Goal: Transaction & Acquisition: Purchase product/service

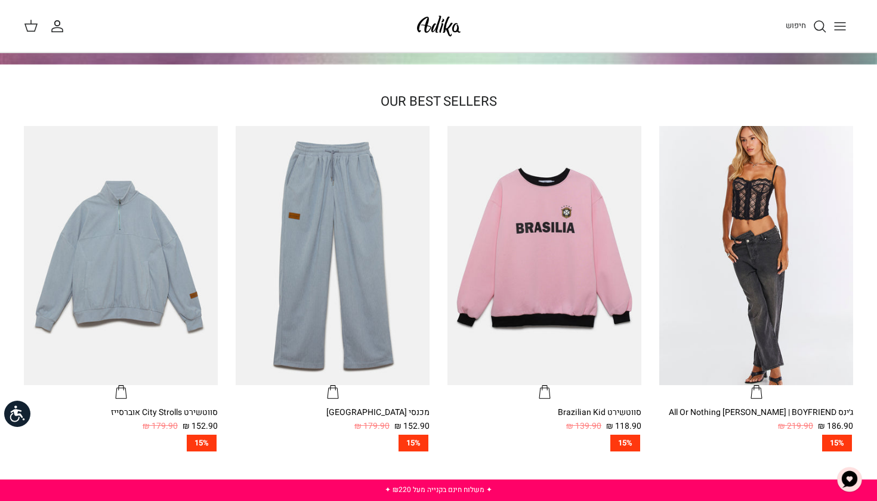
scroll to position [307, 0]
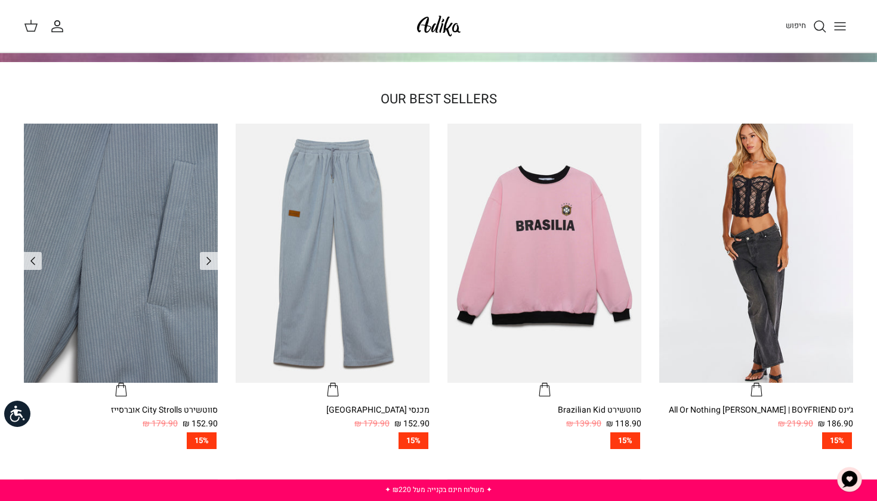
click at [169, 300] on img "סווטשירט City Strolls אוברסייז" at bounding box center [121, 253] width 194 height 258
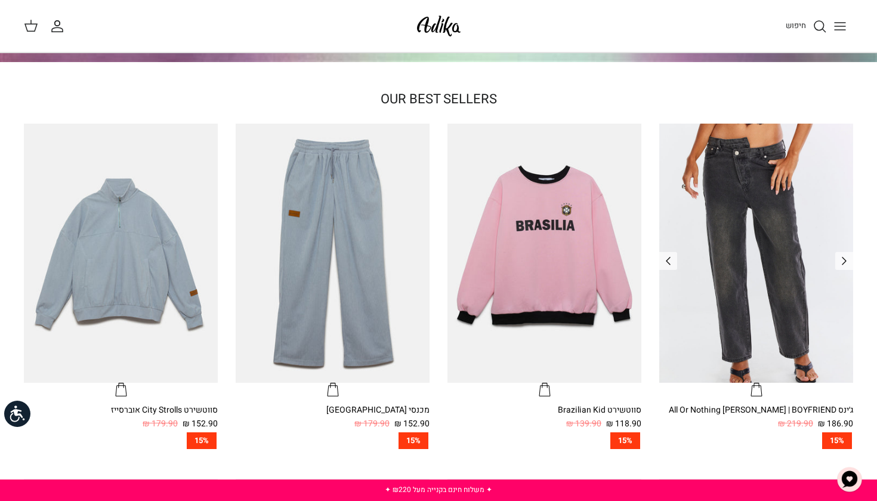
click at [698, 305] on img "ג׳ינס All Or Nothing קריס-קרוס | BOYFRIEND" at bounding box center [756, 253] width 194 height 258
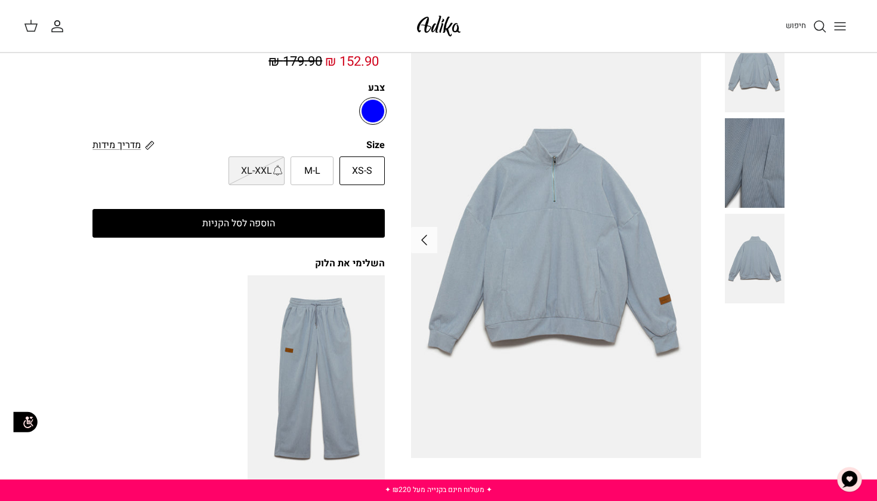
scroll to position [80, 0]
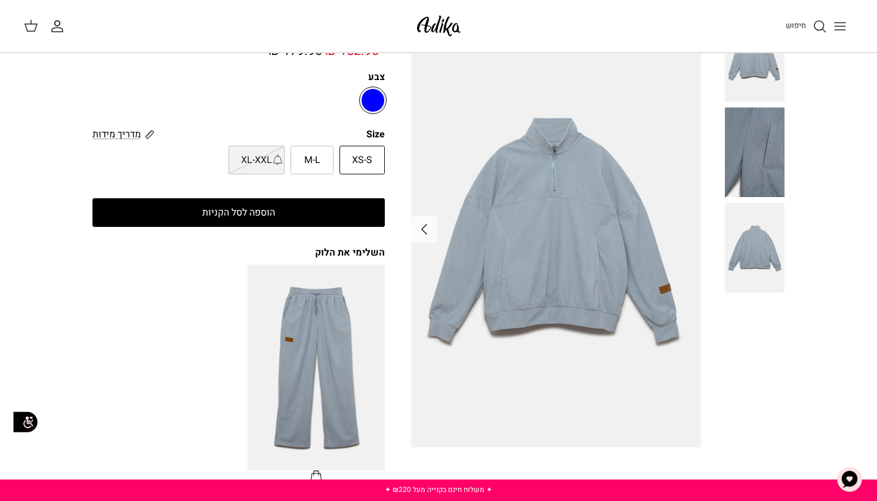
click at [741, 262] on img at bounding box center [755, 248] width 60 height 90
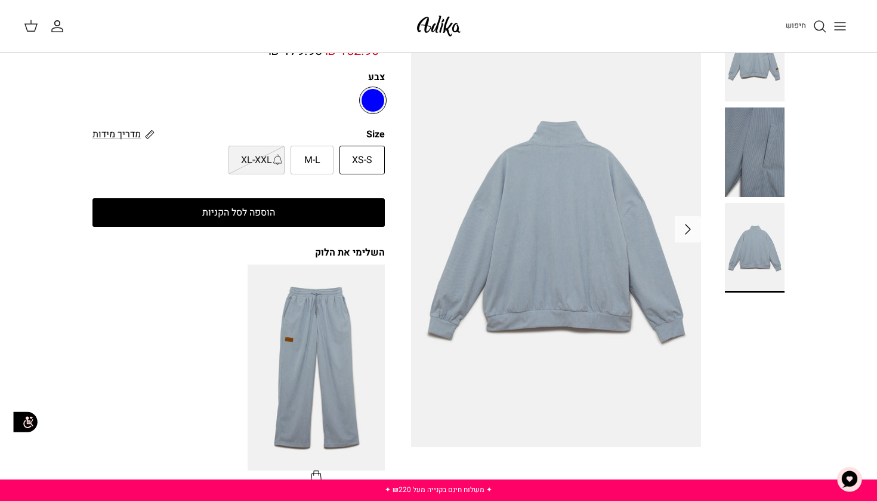
click at [604, 332] on img at bounding box center [556, 229] width 290 height 434
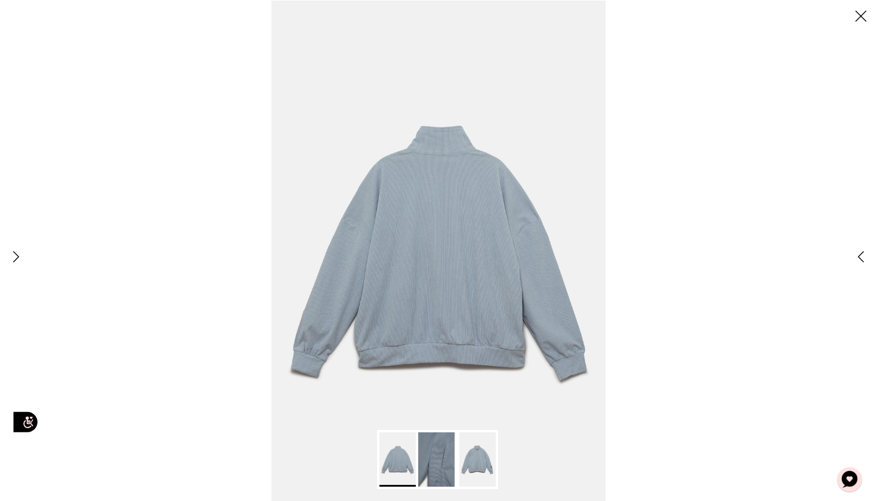
click at [320, 354] on img at bounding box center [439, 250] width 334 height 501
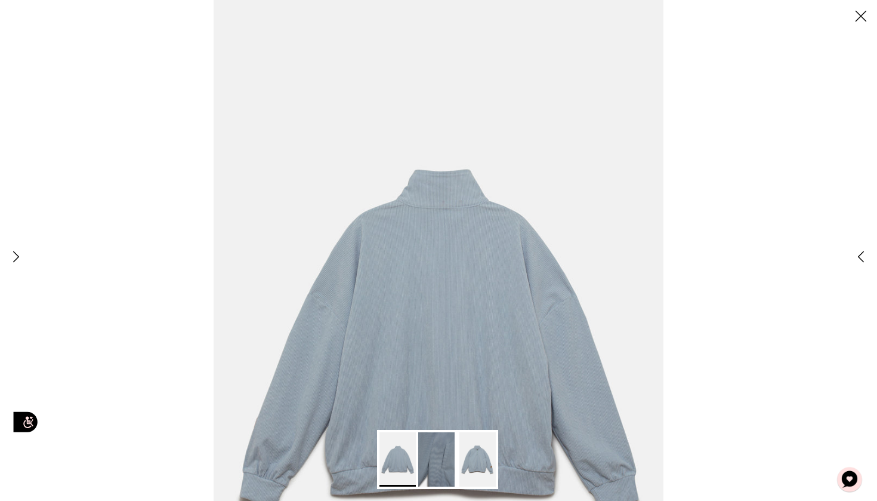
click at [856, 20] on icon "Close" at bounding box center [861, 16] width 20 height 20
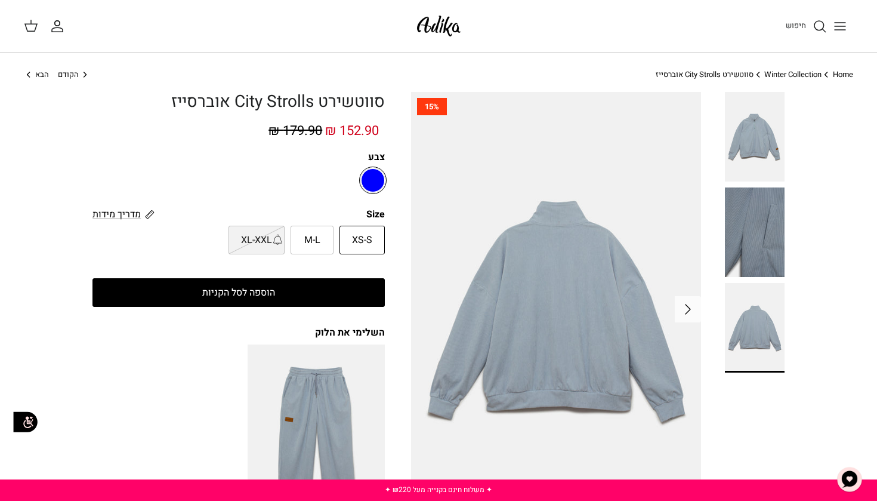
scroll to position [0, 0]
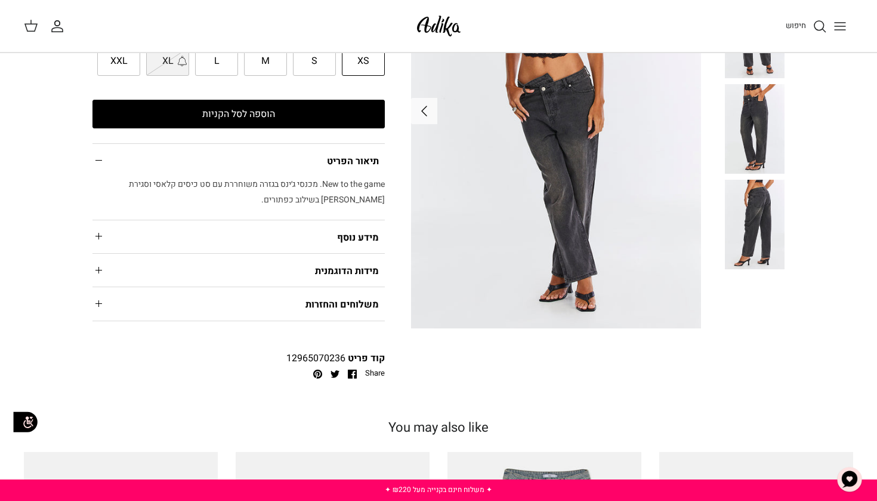
scroll to position [200, 0]
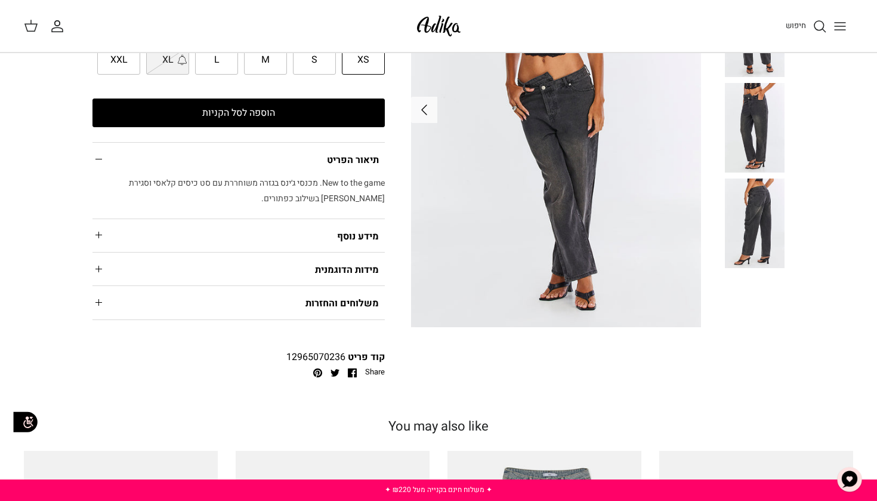
click at [763, 243] on img at bounding box center [755, 223] width 60 height 90
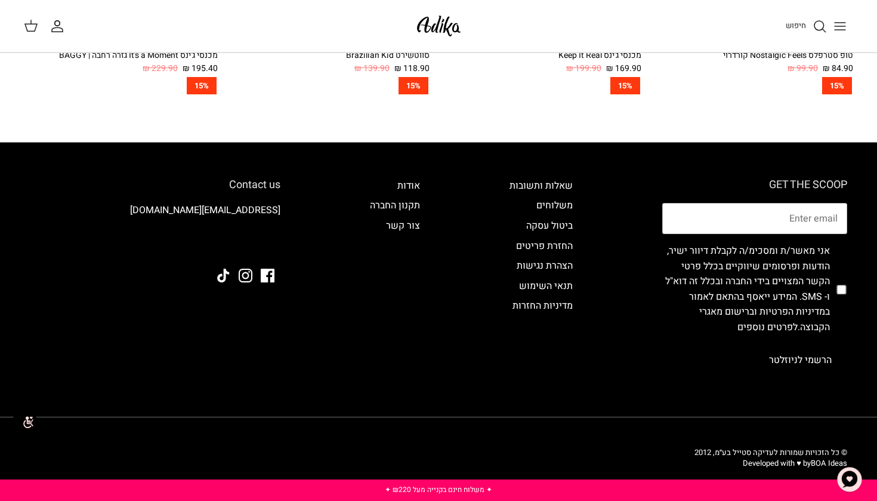
scroll to position [881, 0]
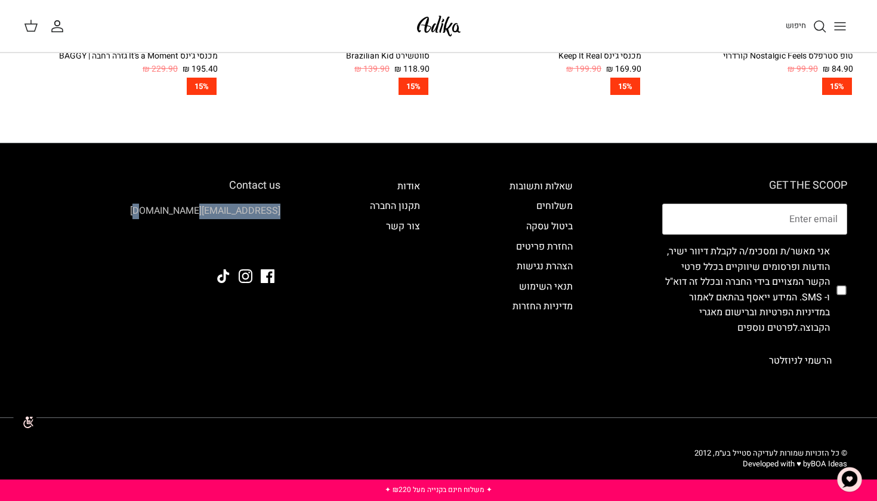
drag, startPoint x: 164, startPoint y: 208, endPoint x: 246, endPoint y: 206, distance: 82.4
click at [246, 206] on p "[EMAIL_ADDRESS][DOMAIN_NAME]" at bounding box center [155, 211] width 251 height 16
drag, startPoint x: 288, startPoint y: 208, endPoint x: 239, endPoint y: 207, distance: 48.9
click at [238, 206] on div "Contact us adika-service@golfco.co.il Facebook Instagram" at bounding box center [155, 274] width 274 height 190
drag, startPoint x: 153, startPoint y: 199, endPoint x: 290, endPoint y: 203, distance: 136.7
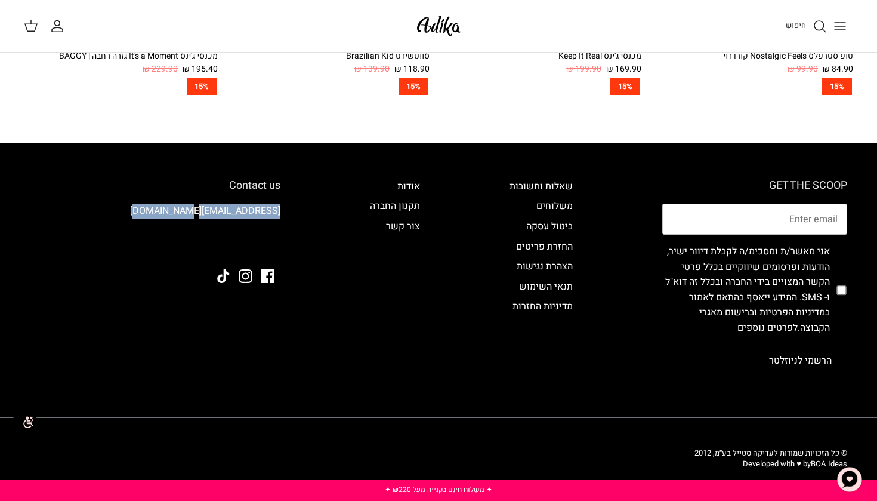
click at [290, 205] on div "Contact us adika-service@golfco.co.il Facebook Instagram" at bounding box center [155, 274] width 274 height 190
click at [279, 205] on link "[EMAIL_ADDRESS][DOMAIN_NAME]" at bounding box center [205, 210] width 150 height 14
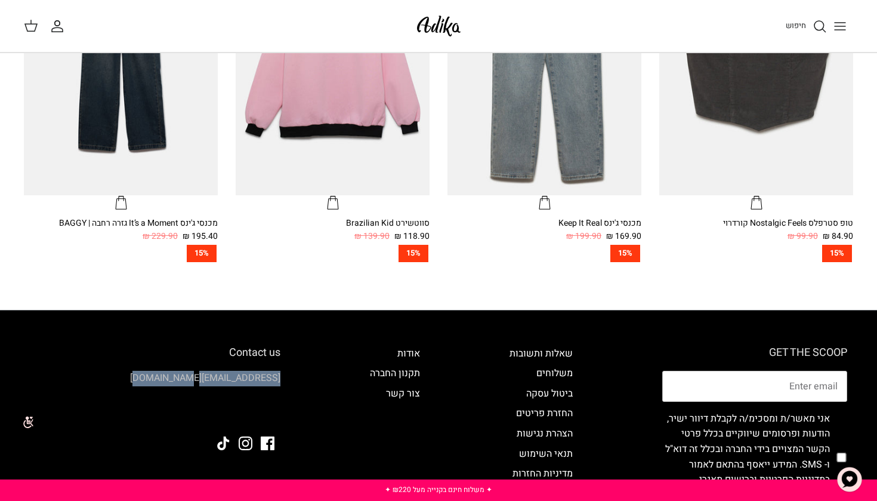
scroll to position [880, 0]
